Goal: Information Seeking & Learning: Learn about a topic

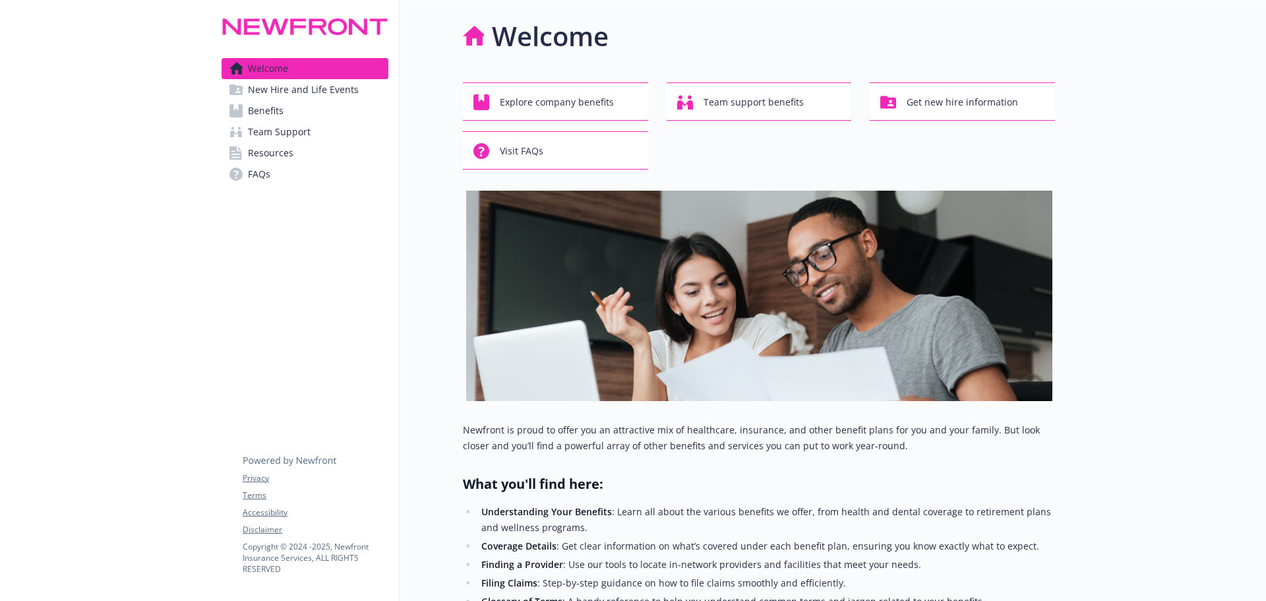
click at [273, 89] on span "New Hire and Life Events" at bounding box center [303, 89] width 111 height 21
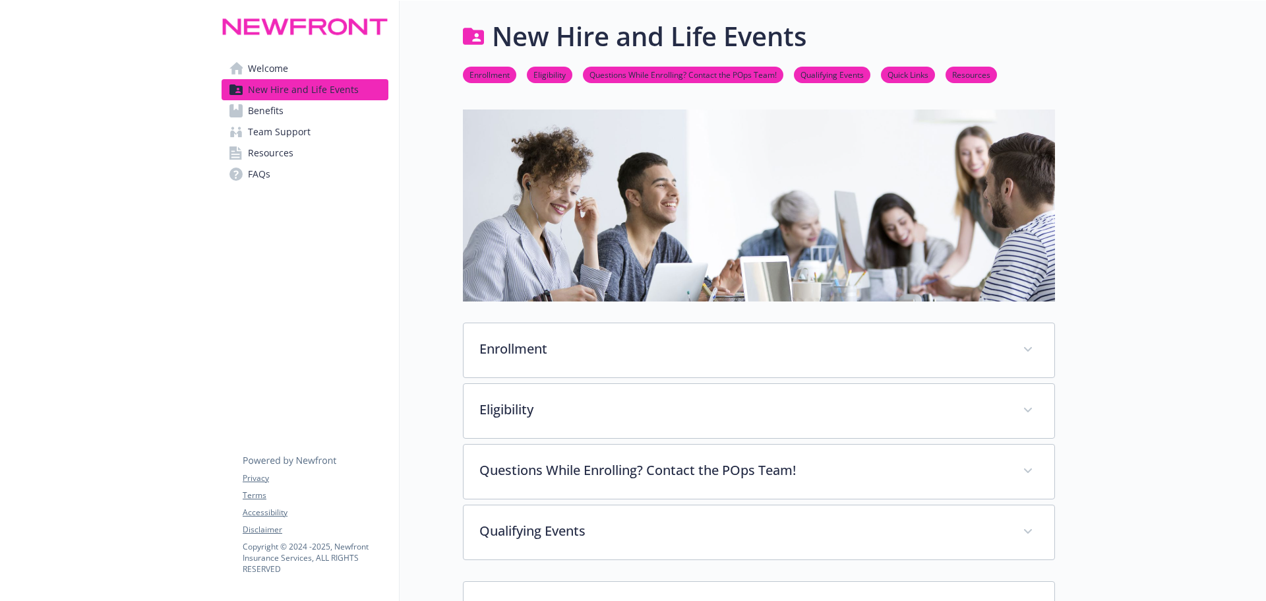
scroll to position [66, 0]
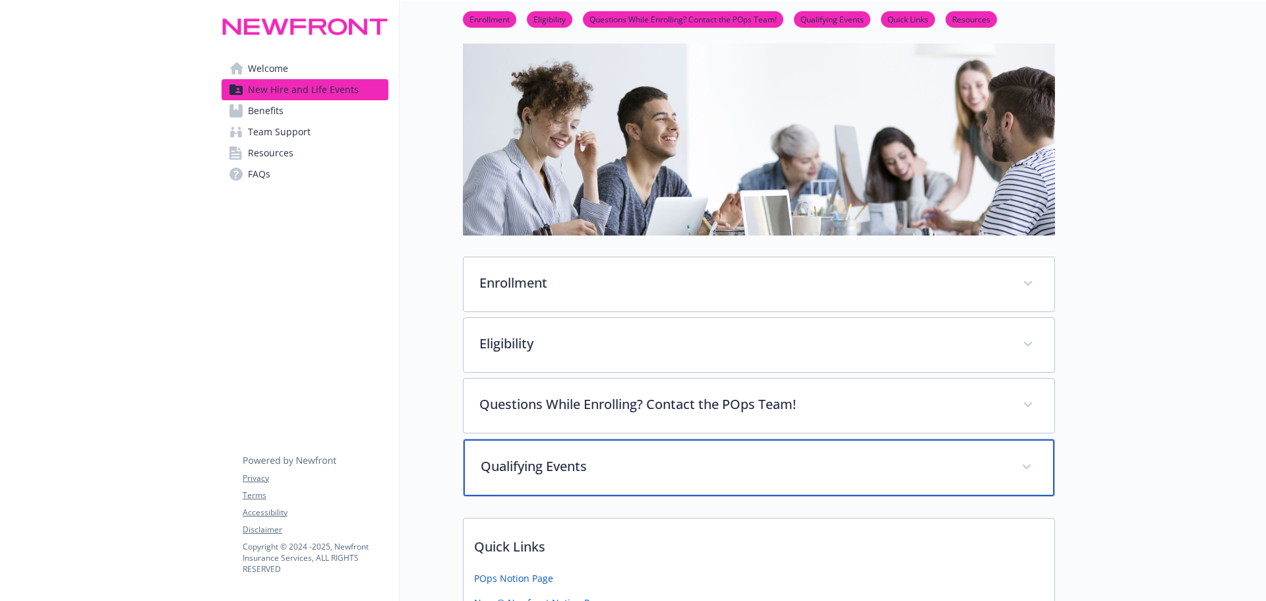
click at [735, 471] on p "Qualifying Events" at bounding box center [743, 466] width 525 height 20
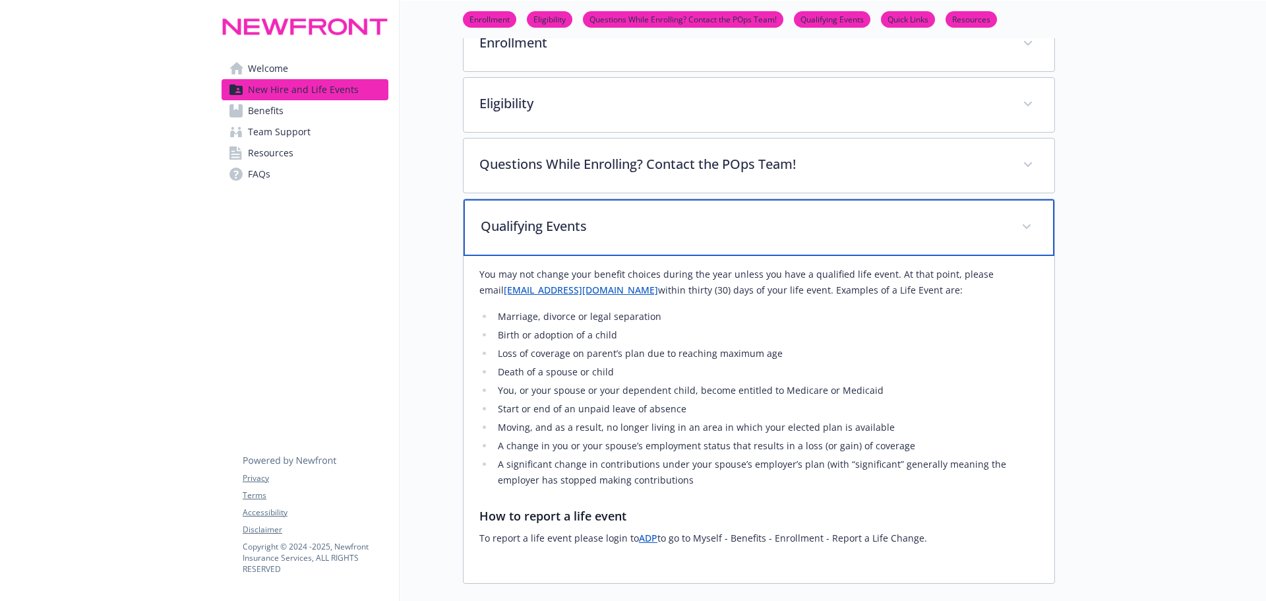
scroll to position [330, 0]
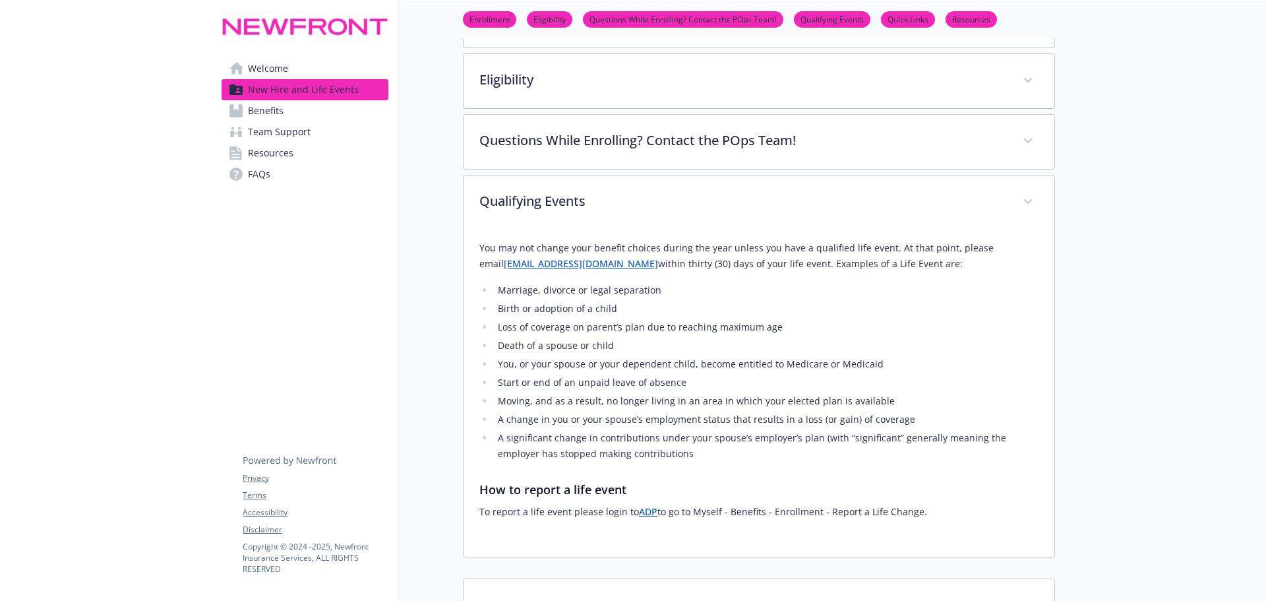
click at [648, 512] on link "ADP" at bounding box center [648, 511] width 18 height 13
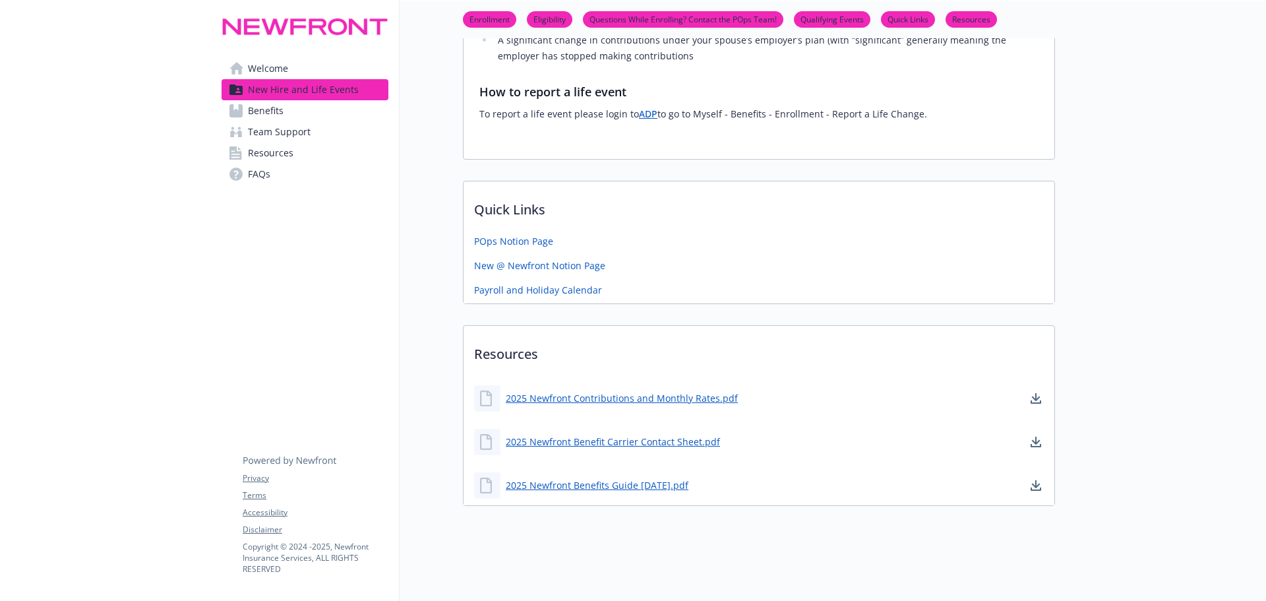
scroll to position [737, 0]
click at [267, 172] on span "FAQs" at bounding box center [259, 174] width 22 height 21
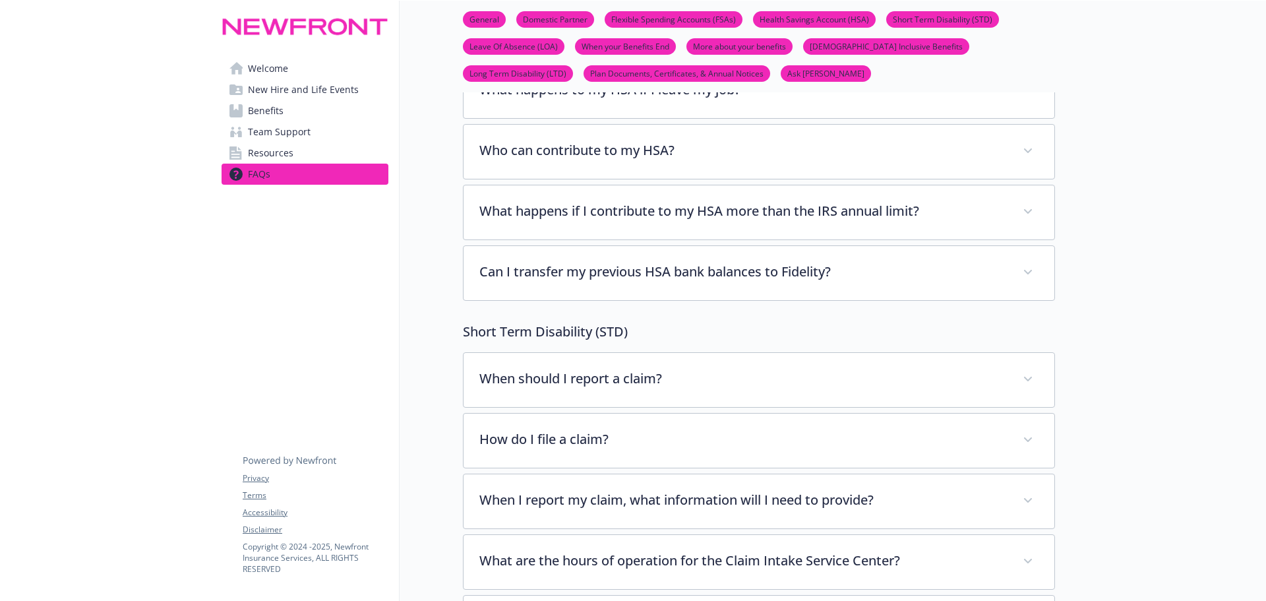
scroll to position [2308, 0]
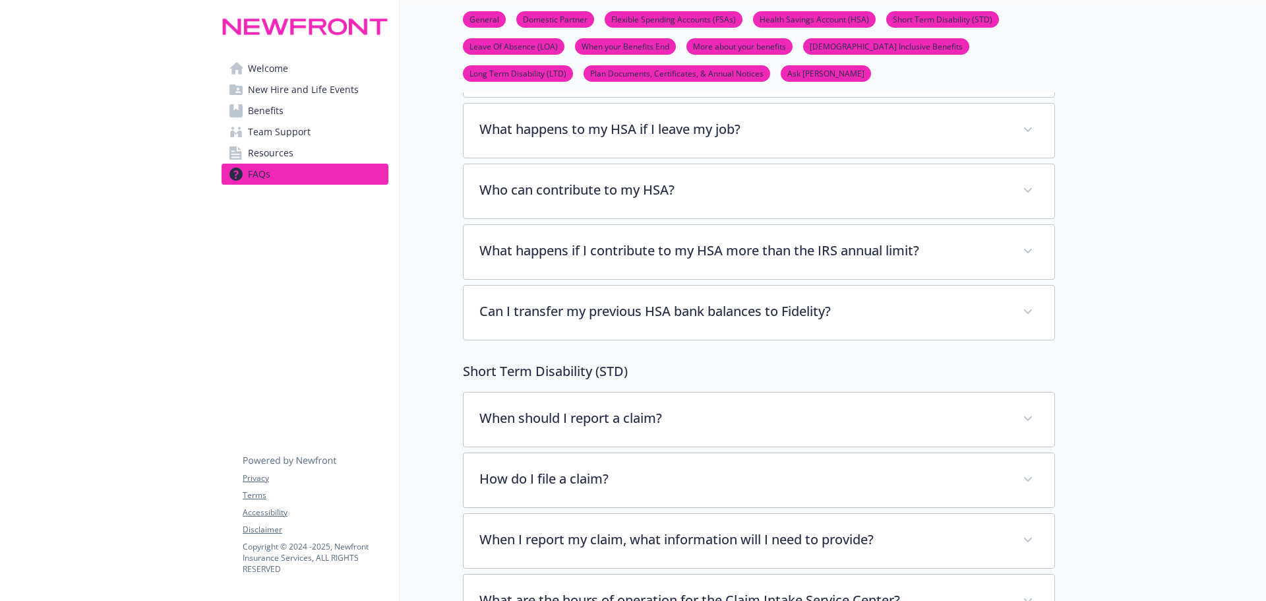
click at [284, 147] on span "Resources" at bounding box center [270, 152] width 45 height 21
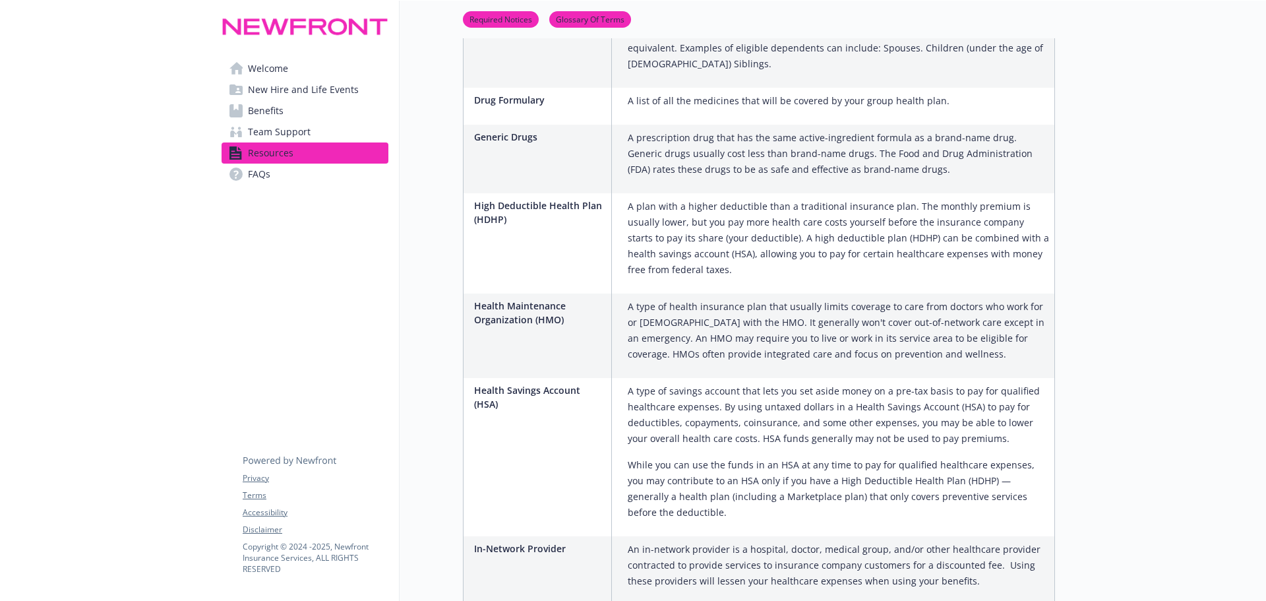
scroll to position [1142, 0]
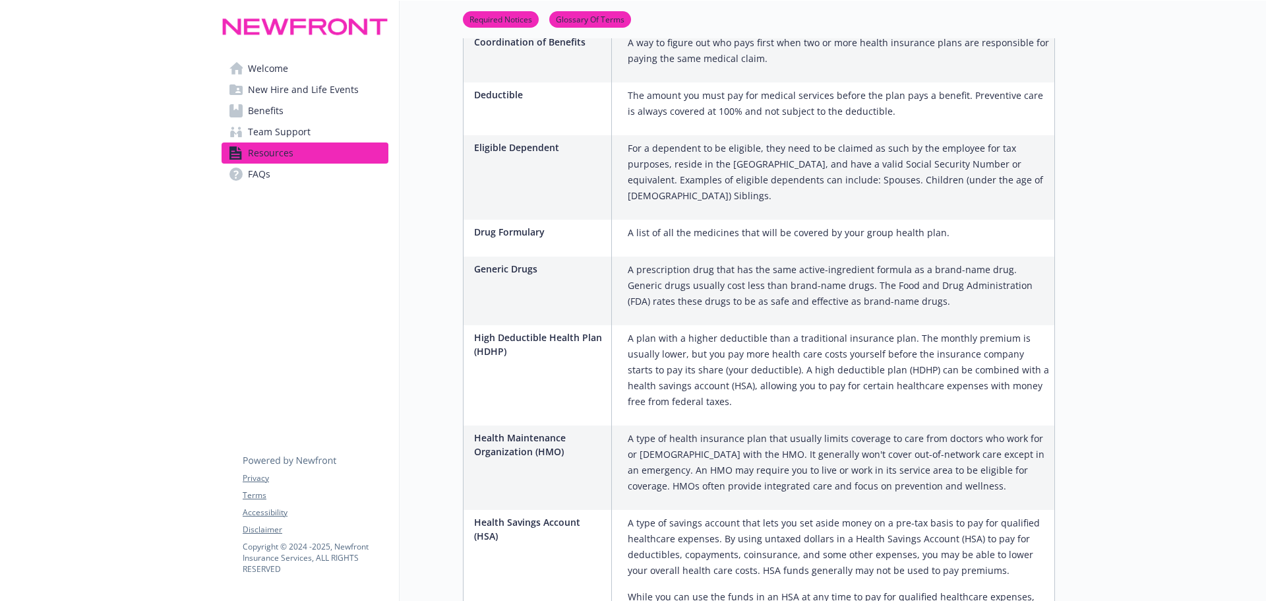
click at [334, 91] on span "New Hire and Life Events" at bounding box center [303, 89] width 111 height 21
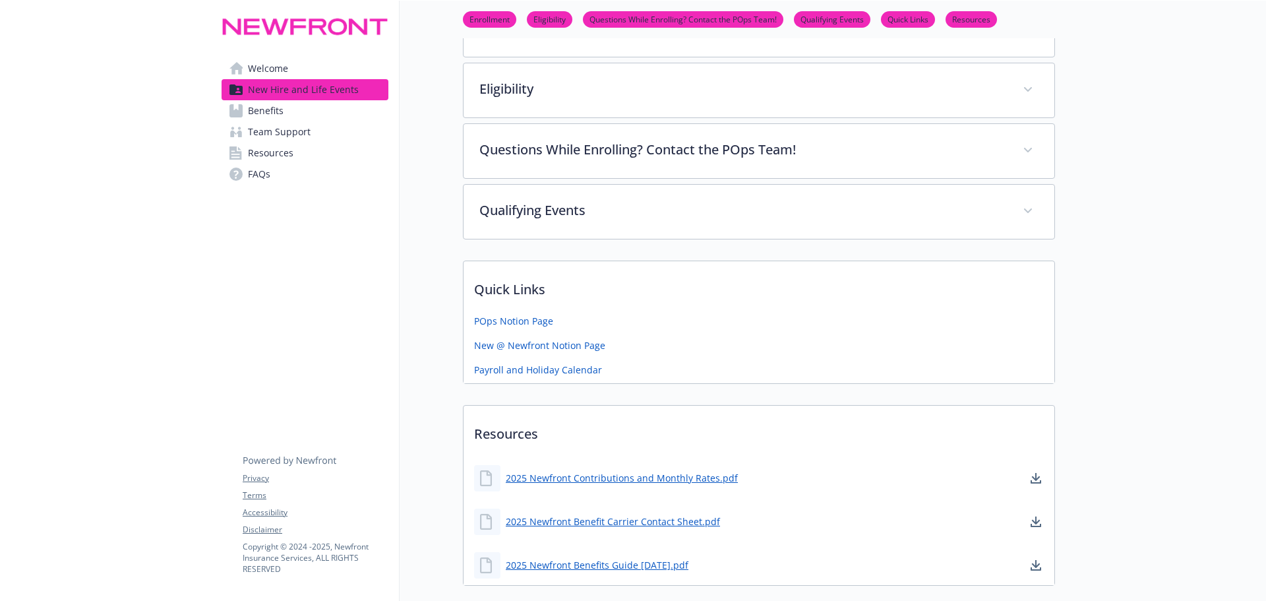
scroll to position [80, 0]
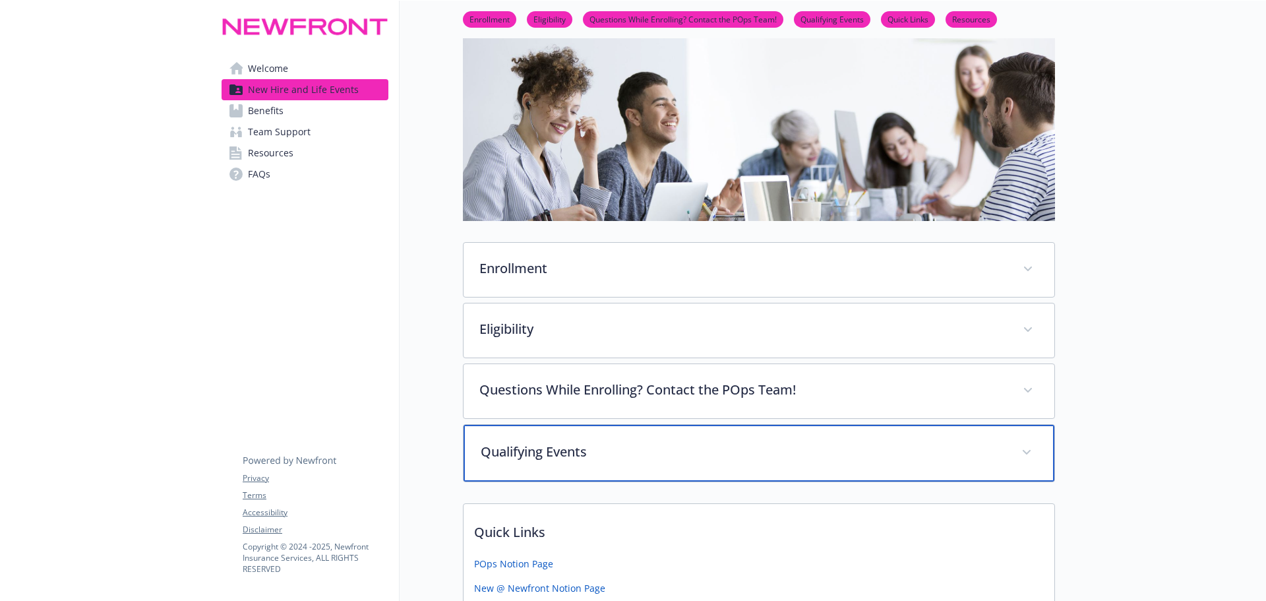
click at [608, 455] on p "Qualifying Events" at bounding box center [743, 452] width 525 height 20
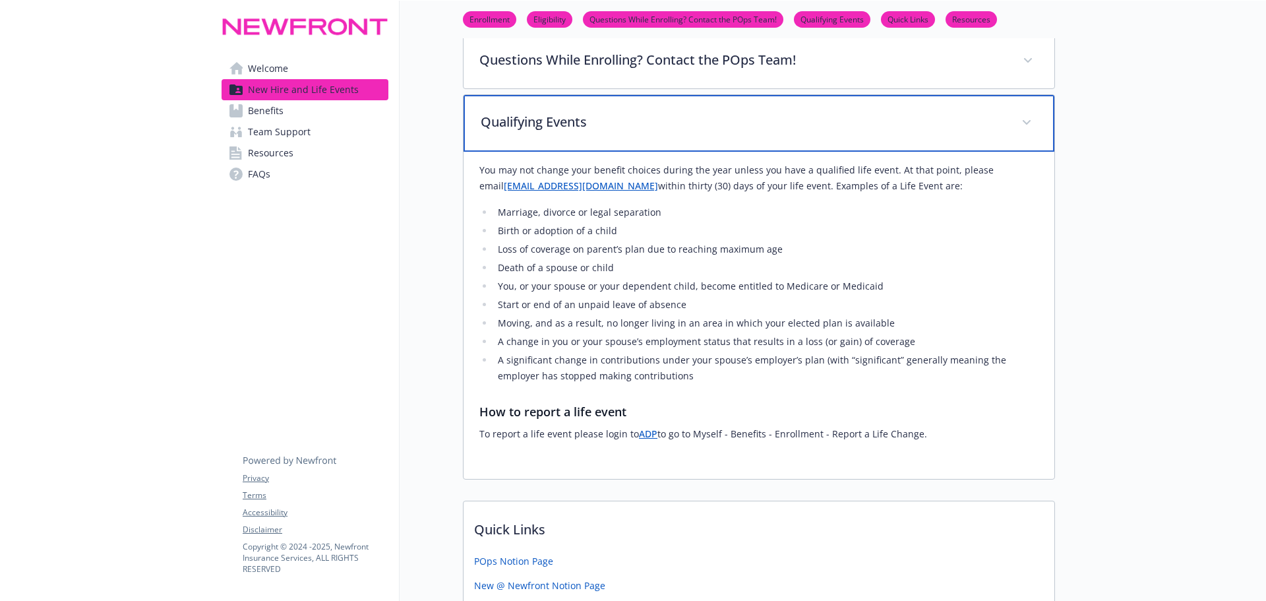
scroll to position [15, 0]
